Goal: Task Accomplishment & Management: Manage account settings

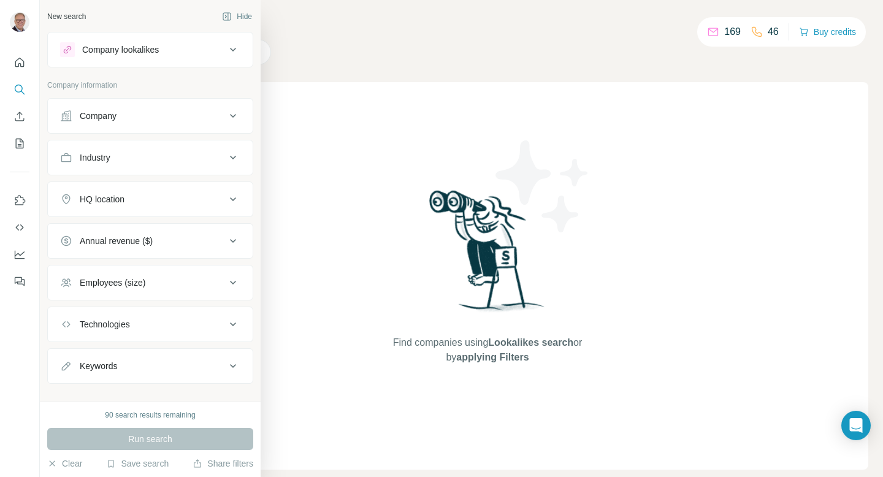
click at [229, 118] on icon at bounding box center [233, 116] width 15 height 15
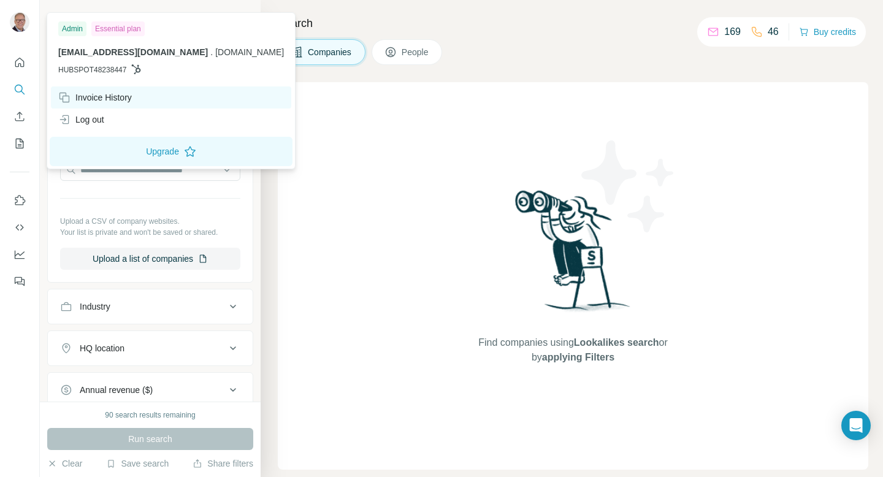
click at [89, 91] on div "Invoice History" at bounding box center [95, 97] width 74 height 12
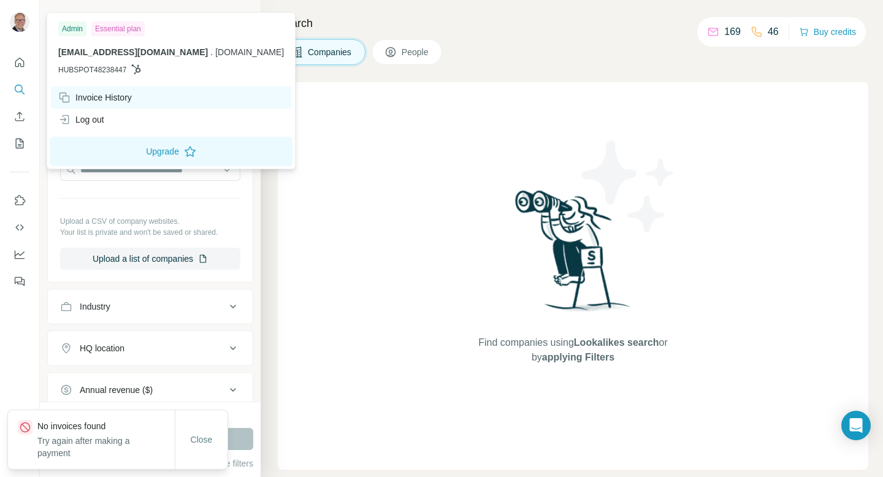
click at [98, 97] on div "Invoice History" at bounding box center [95, 97] width 74 height 12
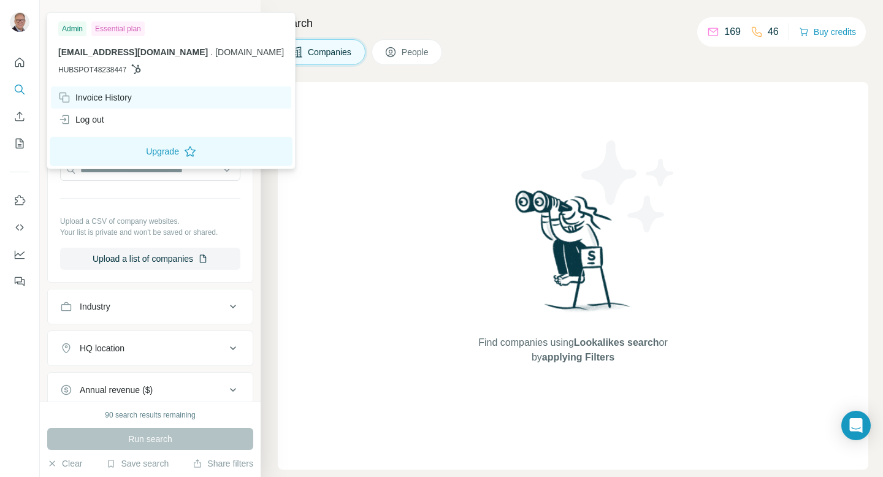
click at [98, 97] on div "Invoice History" at bounding box center [95, 97] width 74 height 12
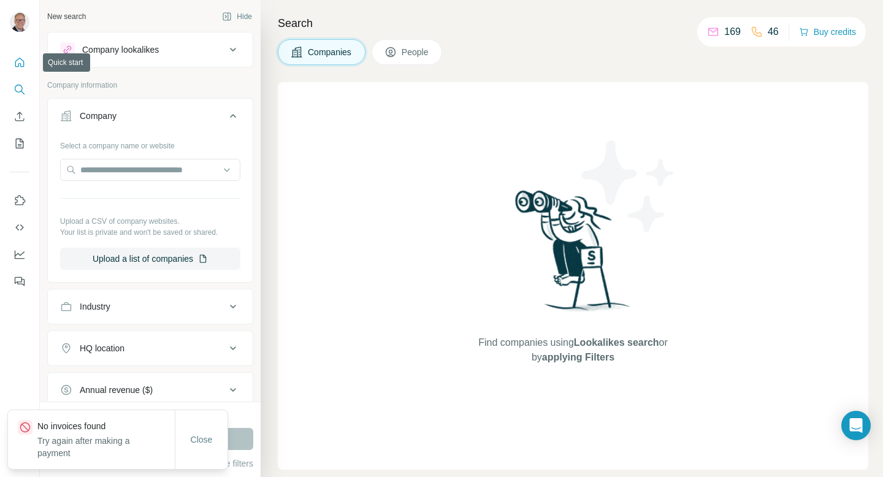
click at [24, 67] on icon "Quick start" at bounding box center [19, 62] width 12 height 12
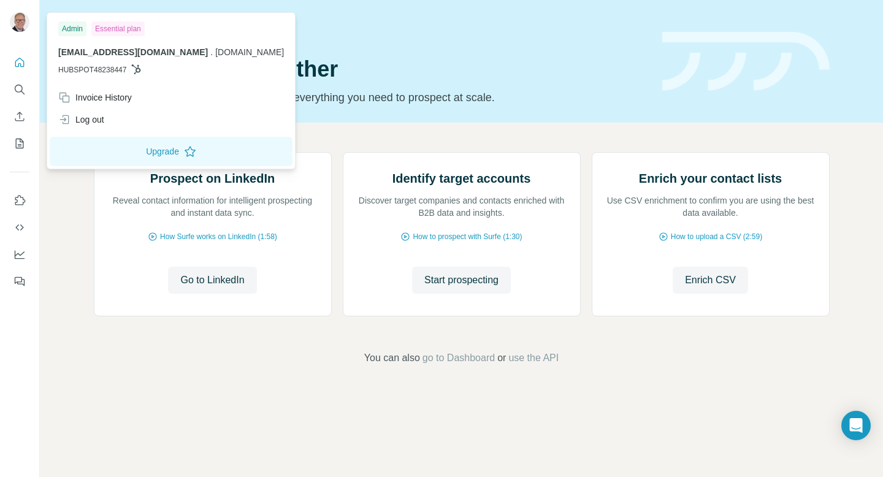
click at [26, 28] on img at bounding box center [20, 22] width 20 height 20
click at [22, 65] on icon "Quick start" at bounding box center [19, 62] width 12 height 12
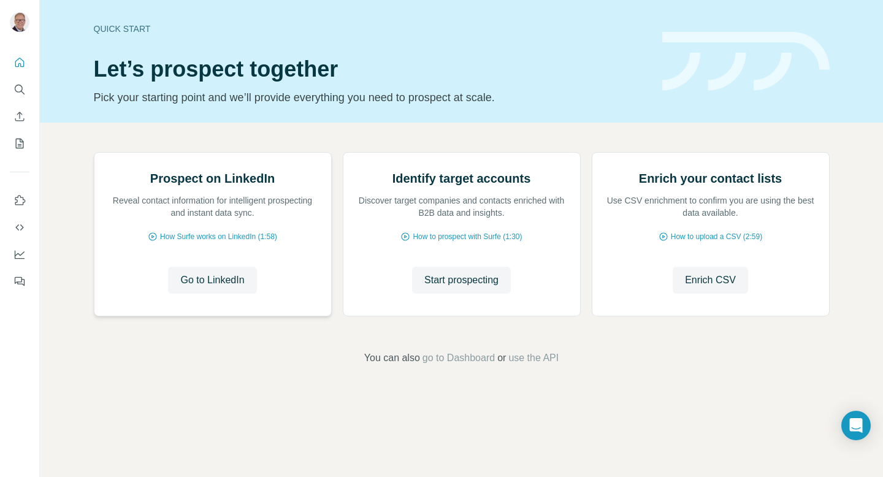
scroll to position [50, 0]
click at [447, 366] on span "go to Dashboard" at bounding box center [459, 358] width 72 height 15
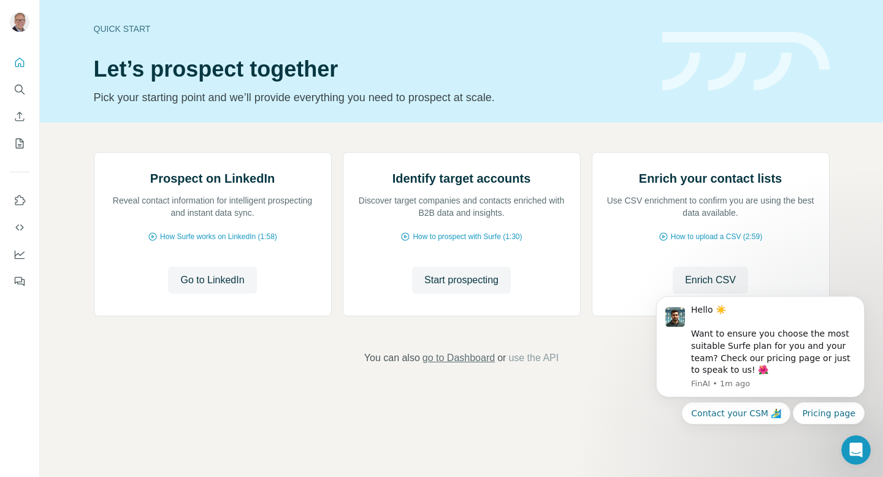
scroll to position [0, 0]
